Goal: Transaction & Acquisition: Register for event/course

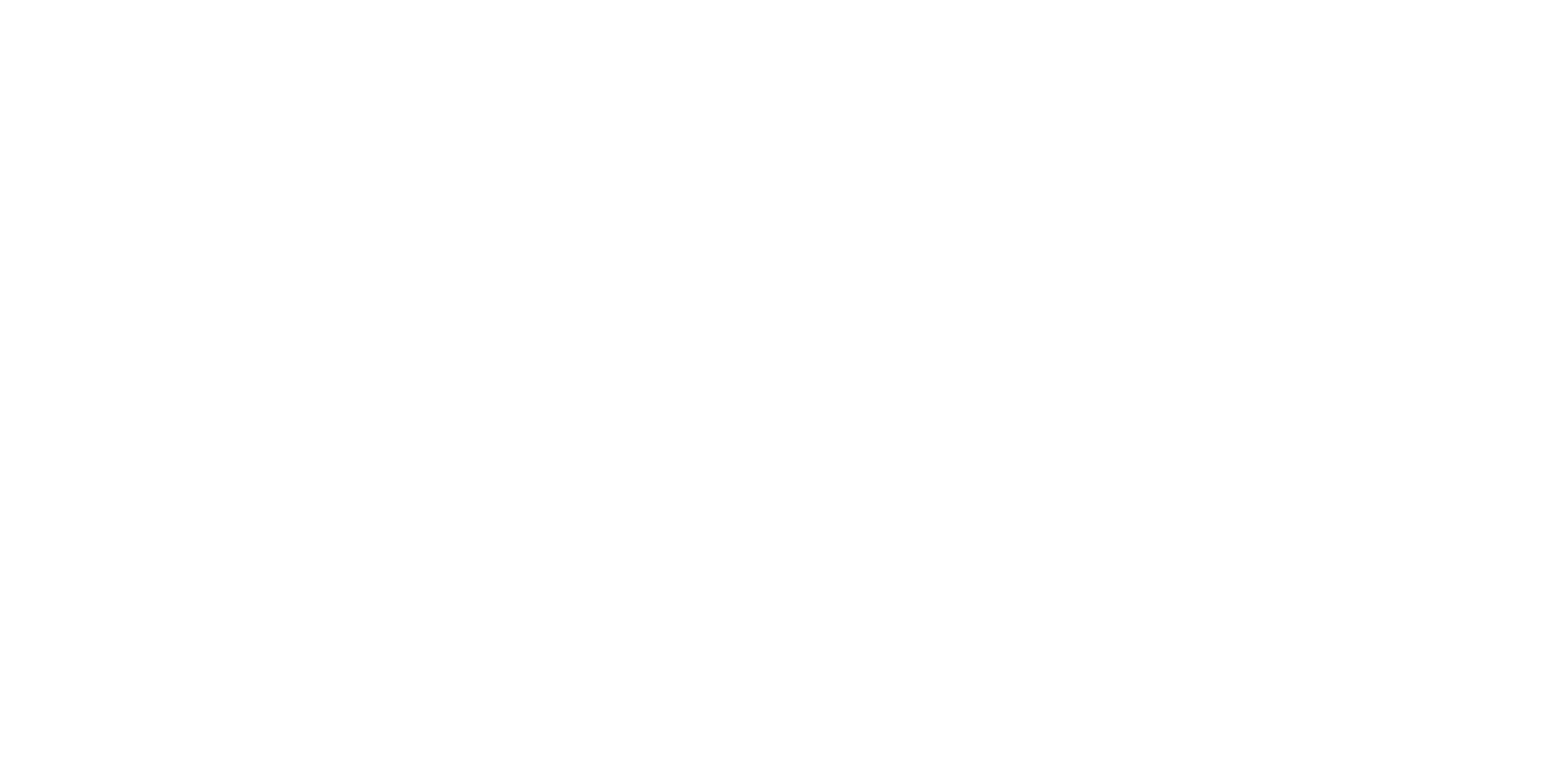
drag, startPoint x: 0, startPoint y: 0, endPoint x: 515, endPoint y: 575, distance: 771.9
click at [520, 0] on html at bounding box center [784, 0] width 1568 height 0
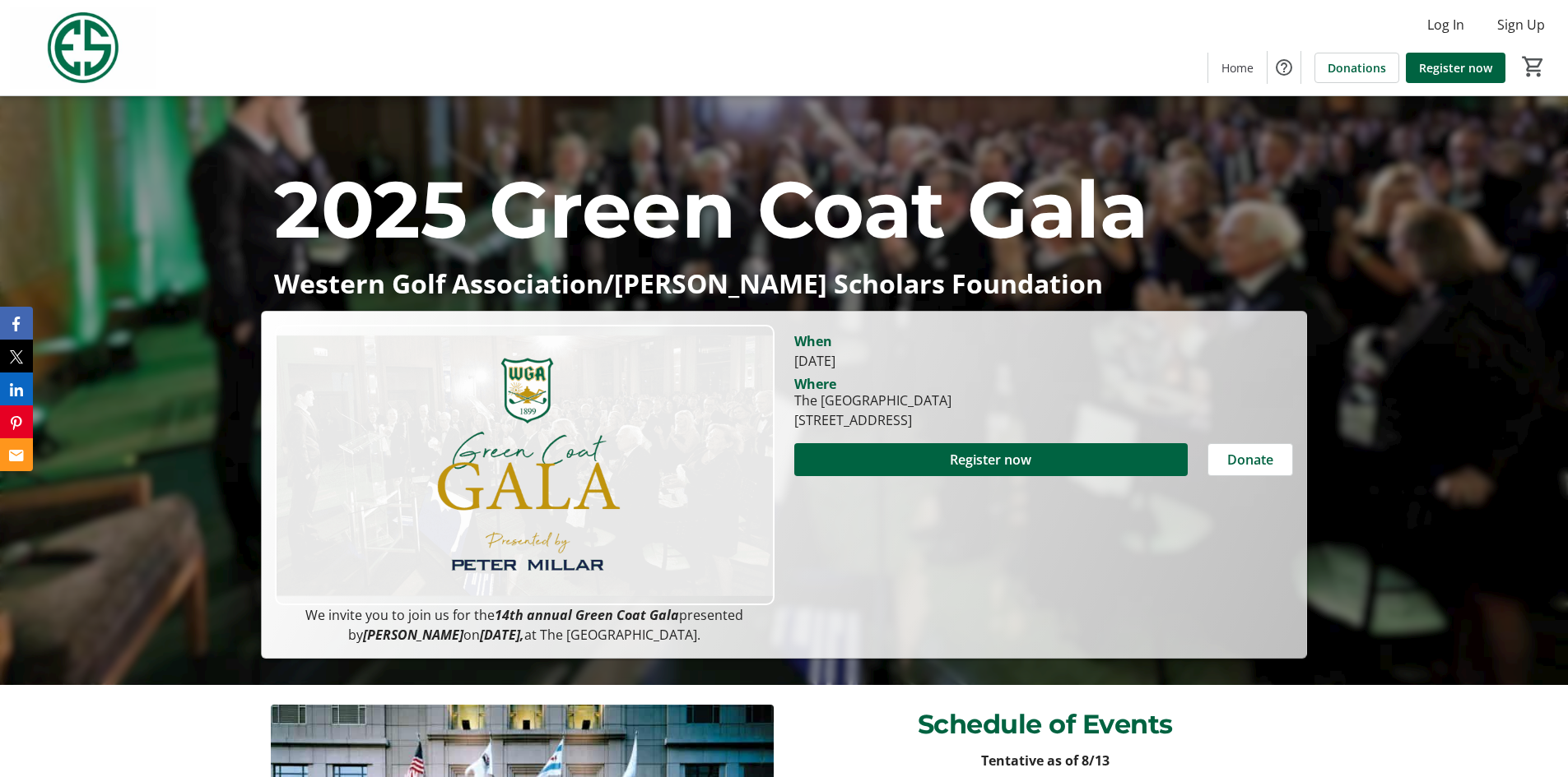
scroll to position [121, 0]
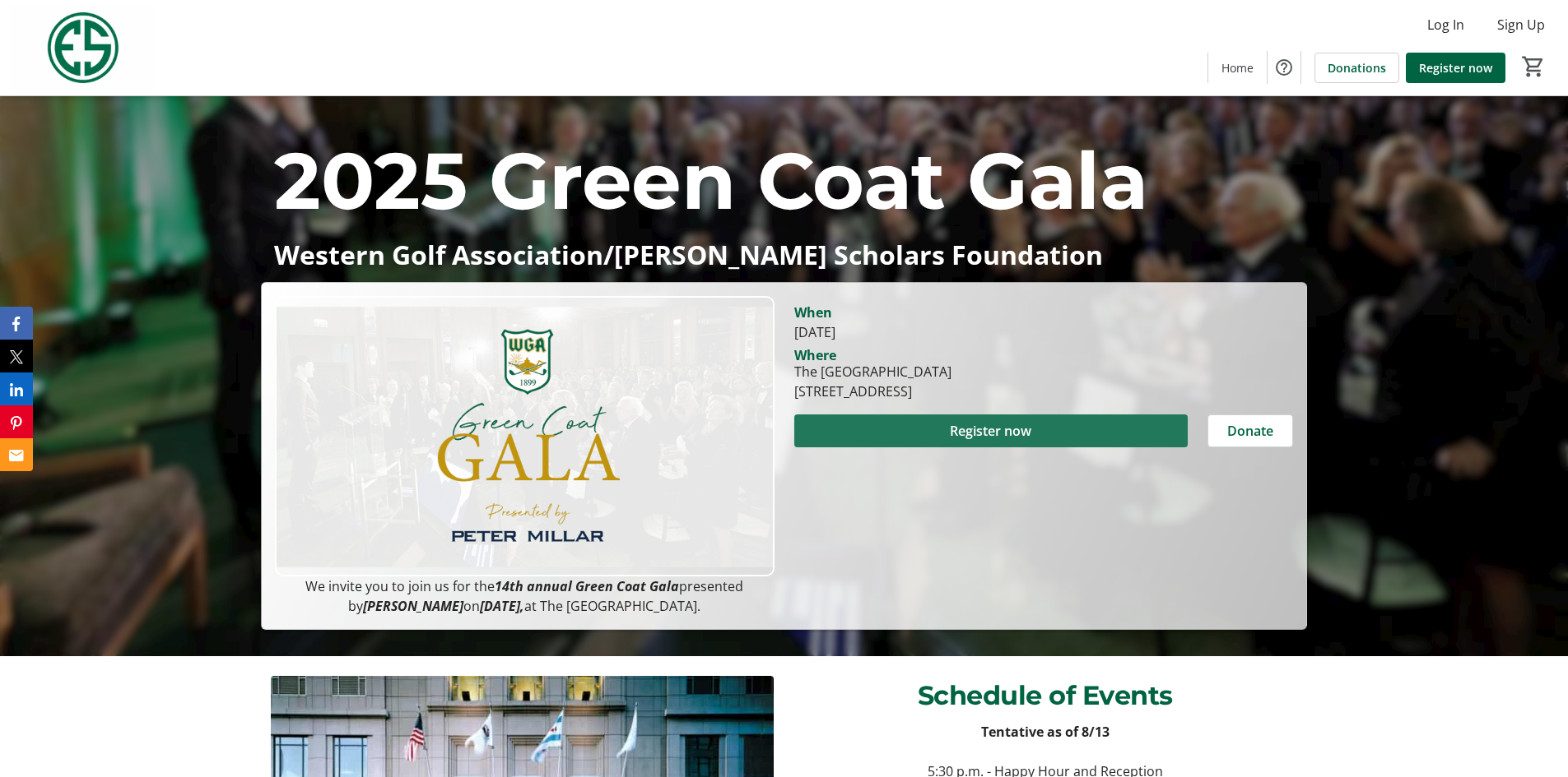
click at [1000, 430] on span "Register now" at bounding box center [991, 431] width 81 height 20
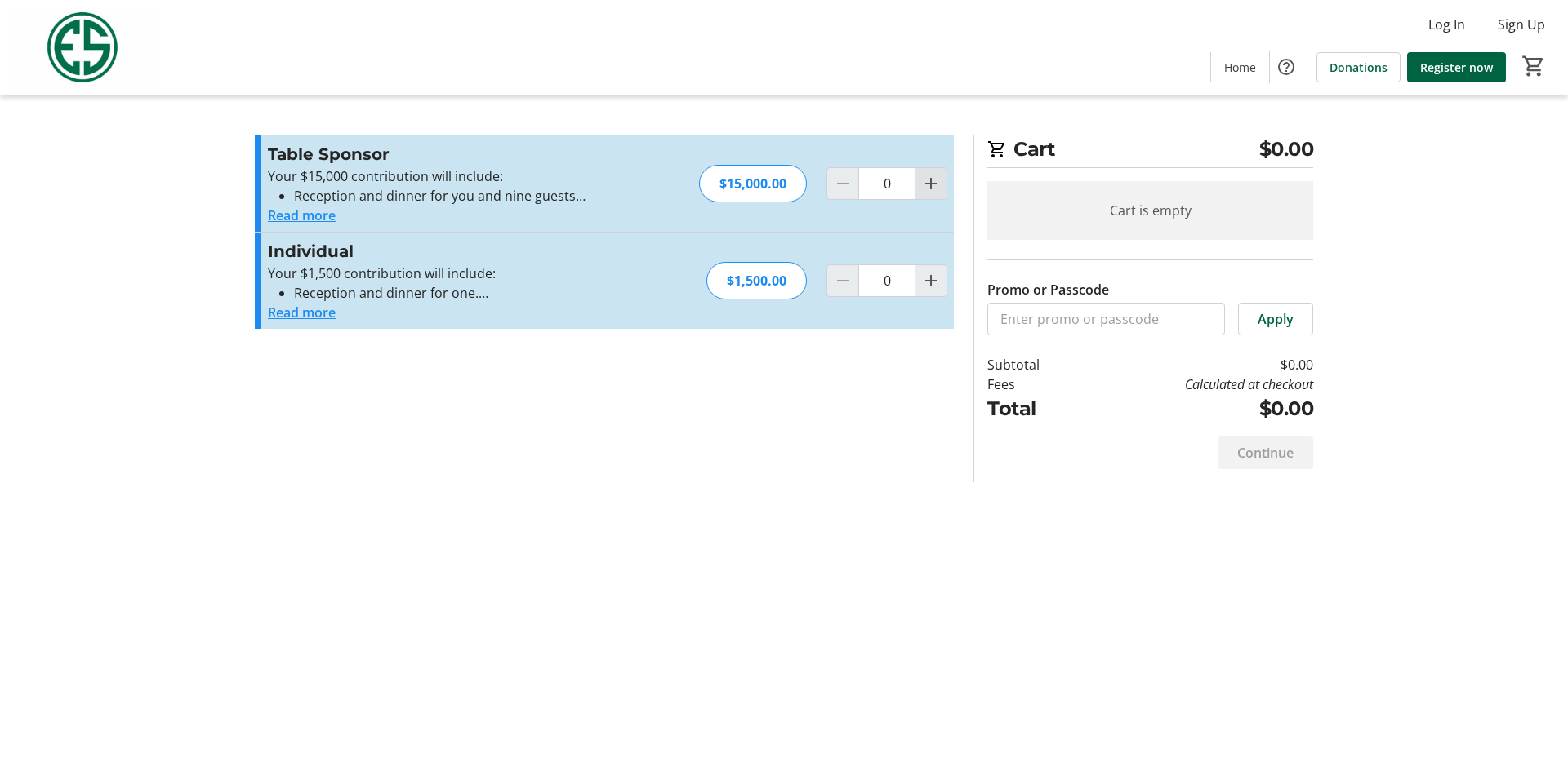
click at [929, 192] on mat-icon "Increment by one" at bounding box center [931, 183] width 20 height 20
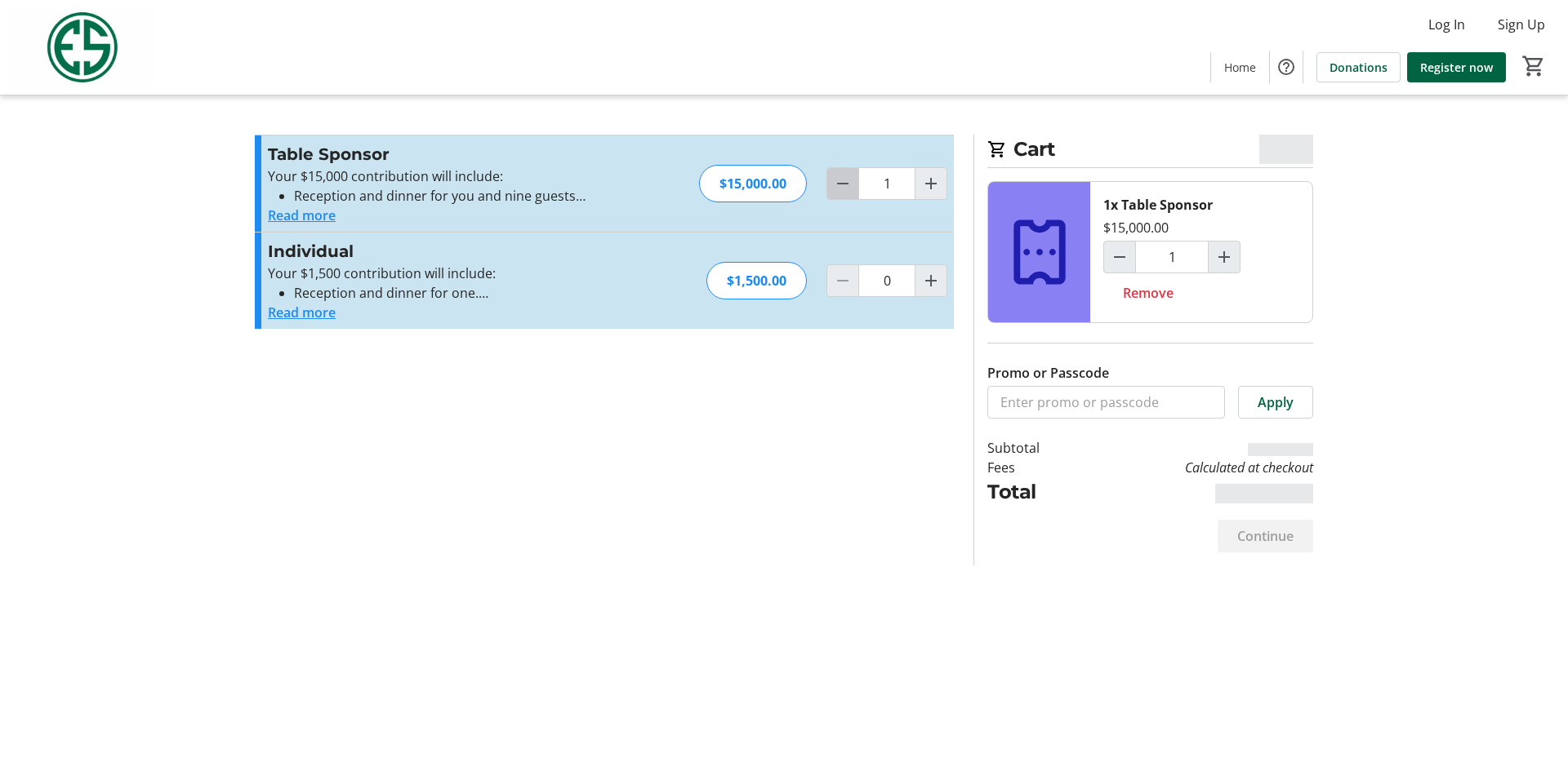
click at [847, 184] on mat-icon "Decrement by one" at bounding box center [843, 183] width 20 height 20
type input "0"
